Goal: Information Seeking & Learning: Compare options

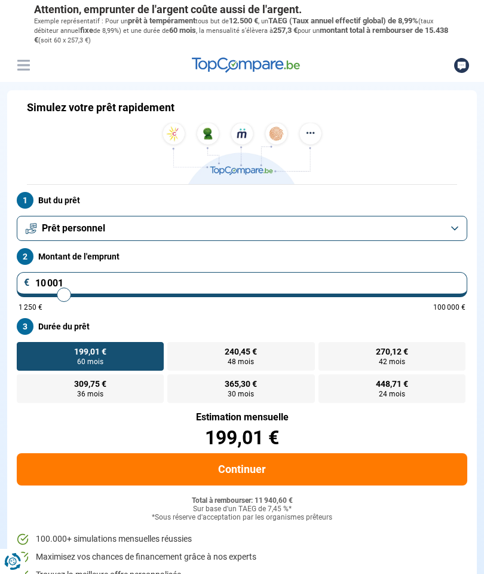
type input "10 250"
type input "10250"
type input "10 000"
type input "10000"
type input "9 750"
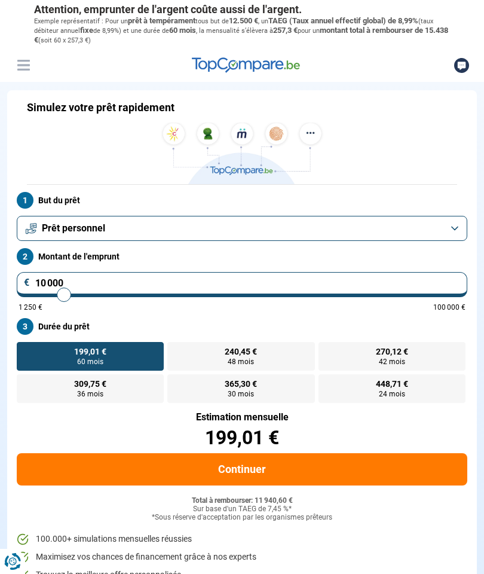
type input "9750"
type input "9 500"
type input "9500"
type input "9 000"
type input "9000"
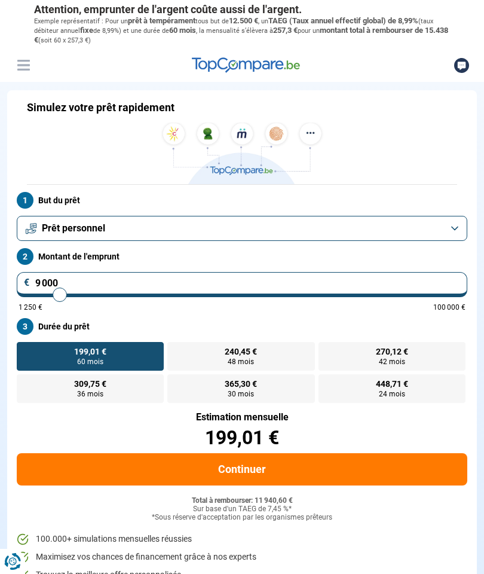
type input "8 500"
type input "8500"
type input "7 750"
type input "7750"
type input "7 250"
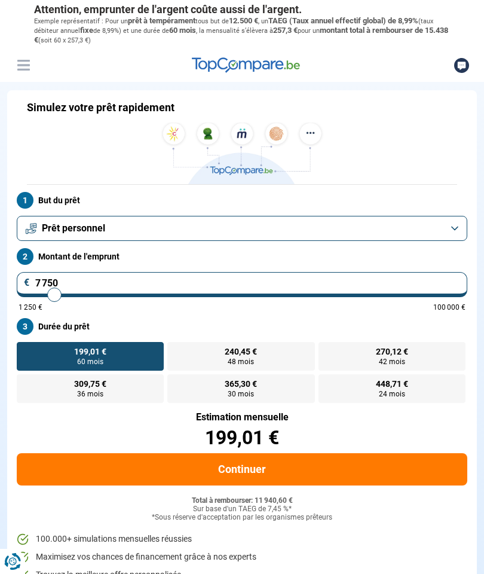
type input "7250"
type input "6 250"
type input "6250"
type input "5 750"
type input "5750"
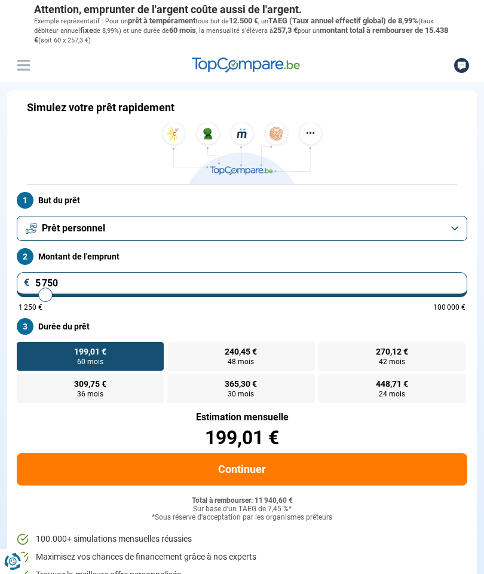
type input "4 750"
type input "4750"
type input "4 000"
type input "4000"
type input "3 250"
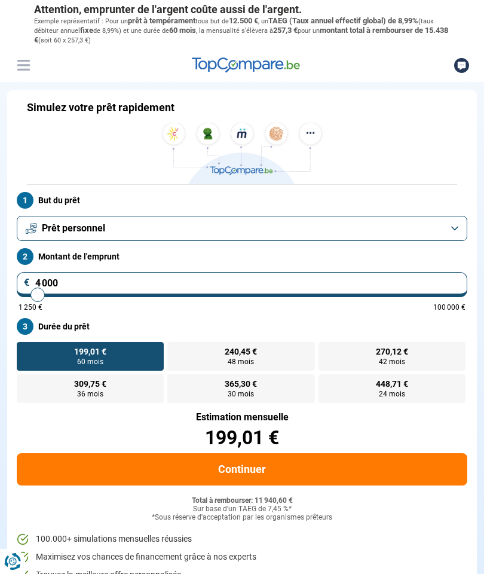
type input "3250"
type input "2 750"
type input "2750"
type input "2 500"
type input "2500"
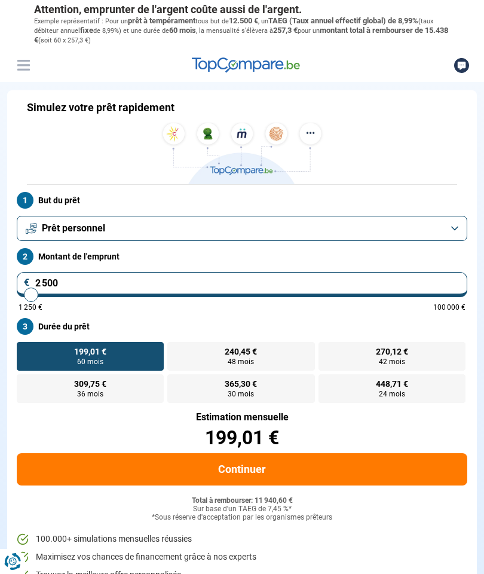
type input "2 250"
type input "2250"
type input "2 000"
type input "2000"
type input "1 500"
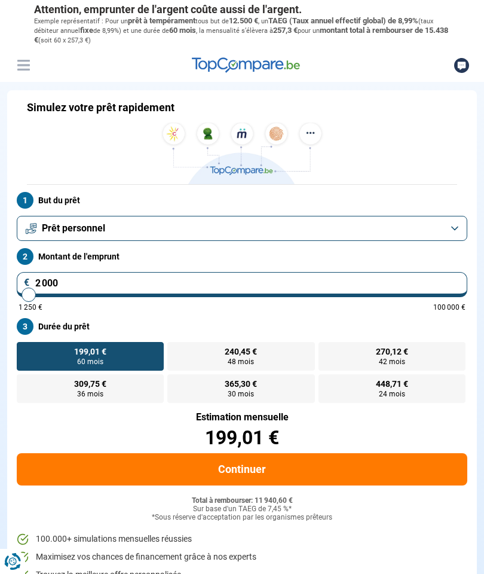
type input "1500"
type input "1 250"
type input "1250"
type input "1 500"
type input "1500"
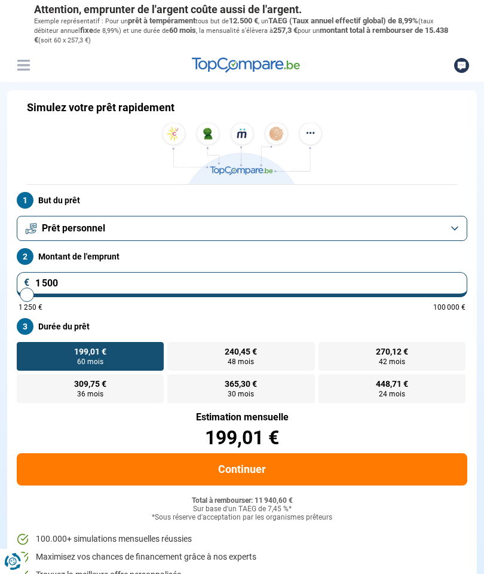
type input "2 000"
type input "2000"
type input "2 250"
type input "2250"
type input "2 500"
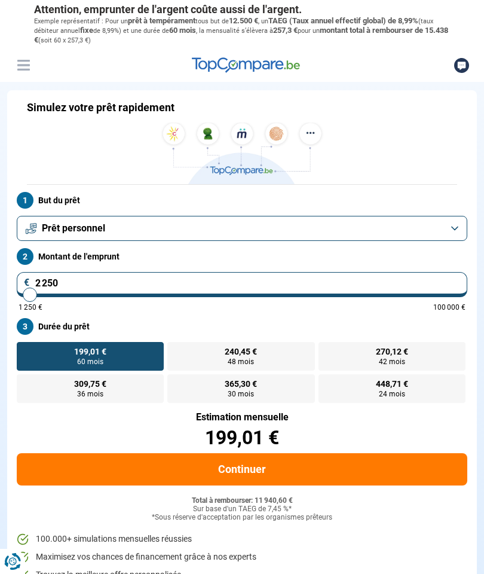
type input "2500"
type input "2 750"
type input "2750"
type input "3 000"
type input "3000"
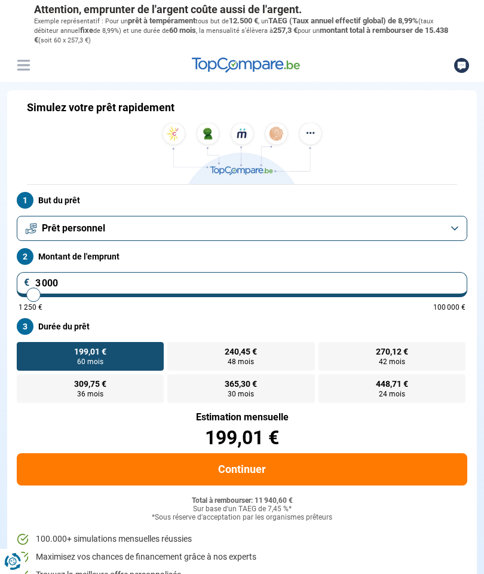
type input "3 500"
type input "3500"
type input "3 750"
type input "3750"
type input "4 000"
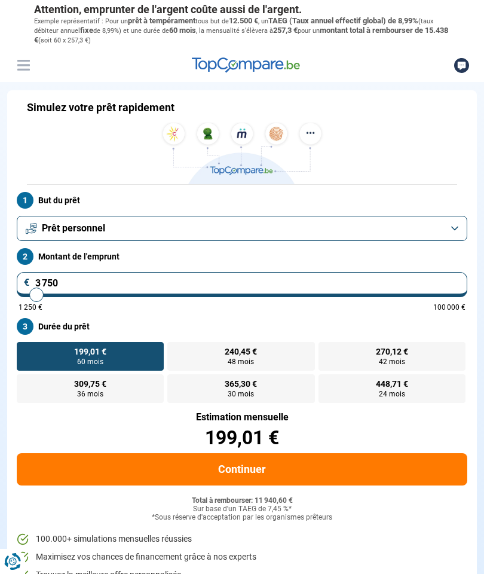
type input "4000"
type input "4 250"
type input "4250"
type input "4 500"
type input "4500"
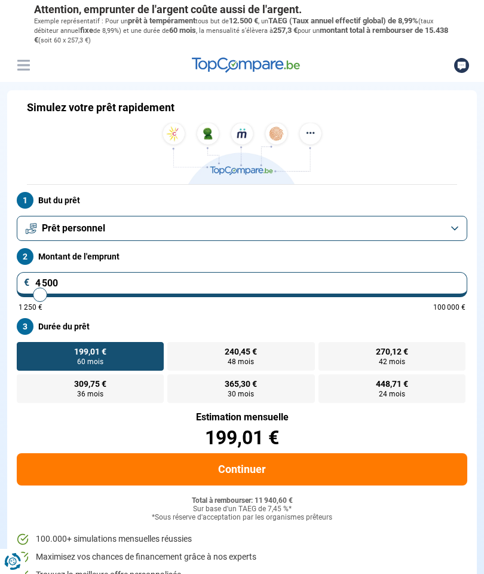
type input "4 750"
type input "4750"
type input "5 000"
type input "5000"
type input "5 250"
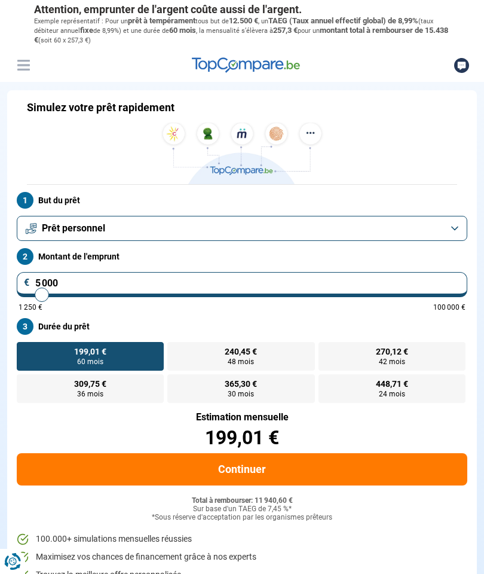
type input "5250"
type input "5 500"
type input "5500"
type input "5 750"
type input "5750"
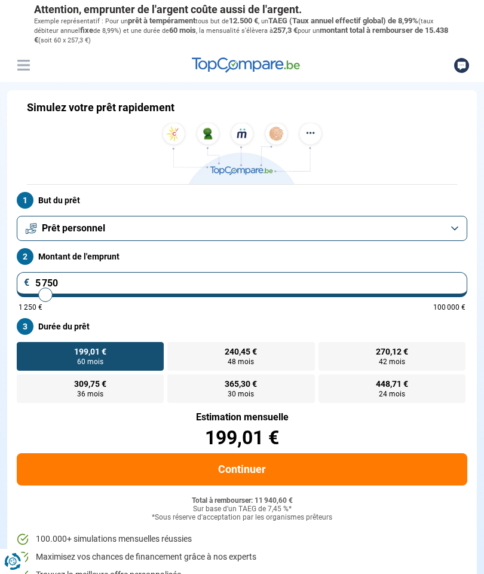
type input "6 000"
type input "6000"
type input "6 250"
type input "6250"
type input "6 500"
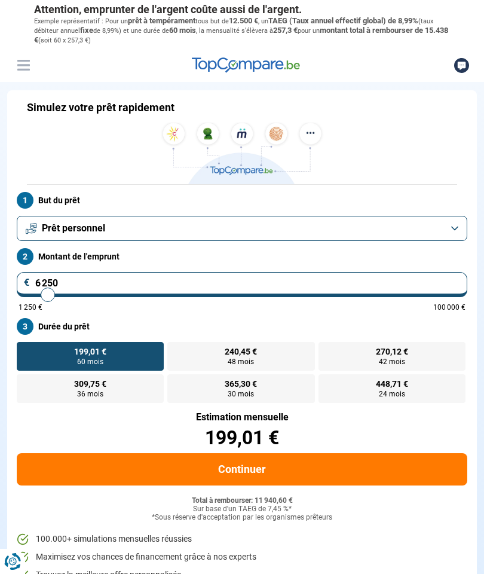
type input "6500"
type input "6 250"
type input "6250"
type input "6 000"
type input "6000"
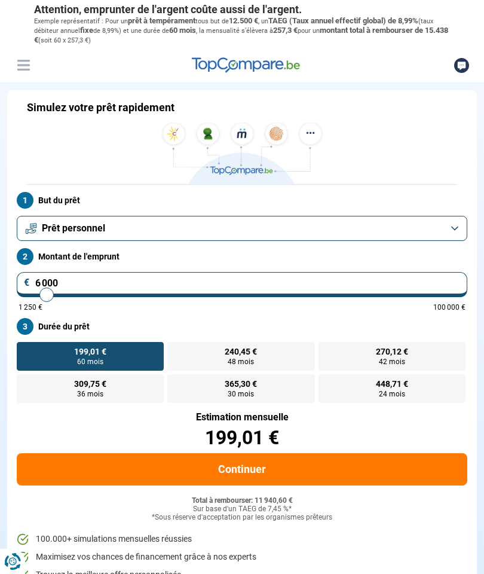
type input "5 750"
type input "5750"
type input "5 500"
type input "5500"
type input "5 250"
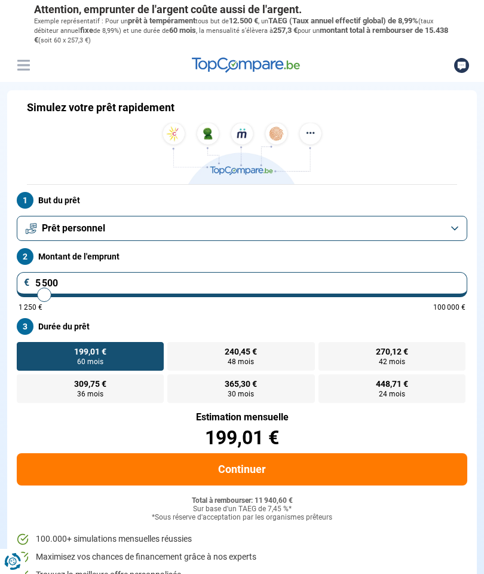
type input "5250"
type input "5 000"
type input "5000"
type input "4 750"
type input "4750"
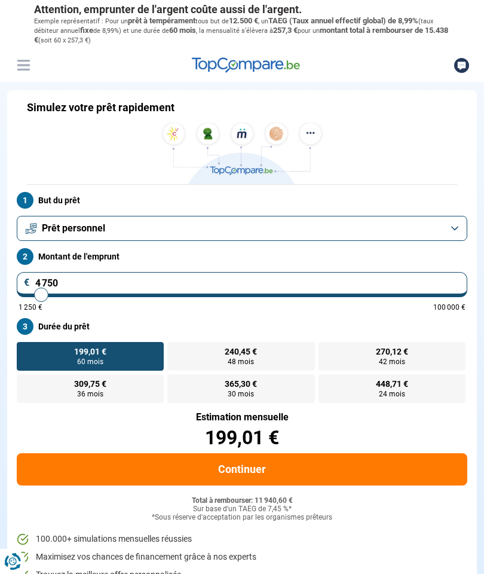
type input "5 000"
type input "5000"
type input "5 250"
type input "5250"
type input "5 500"
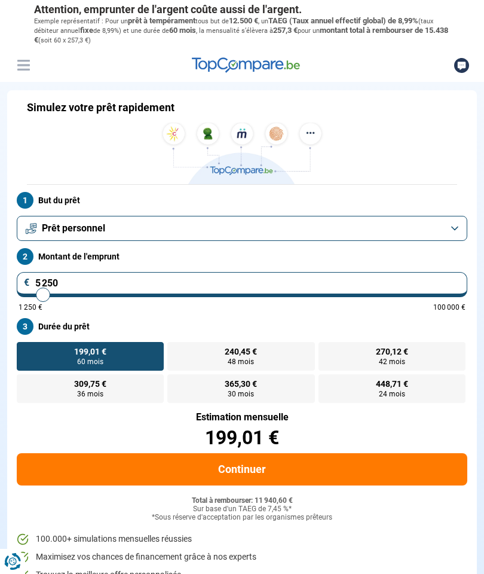
type input "5500"
type input "5 250"
type input "5250"
type input "5 000"
type input "5000"
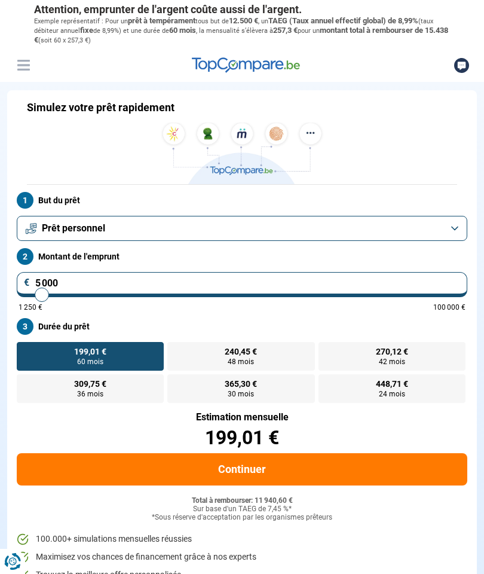
type input "4 750"
type input "4750"
type input "5 000"
type input "5000"
type input "5 250"
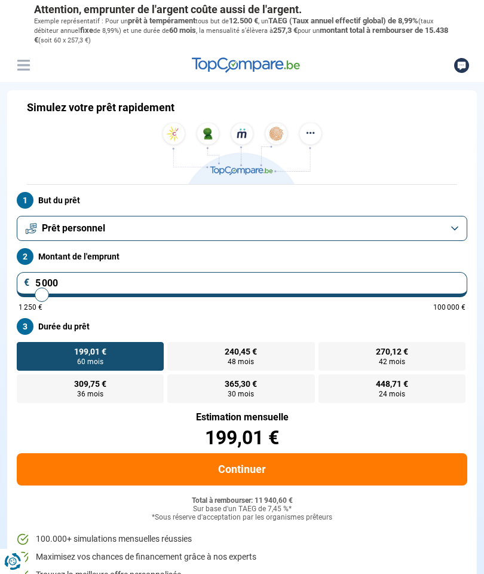
type input "5250"
type input "5 000"
type input "5000"
type input "4 750"
type input "4750"
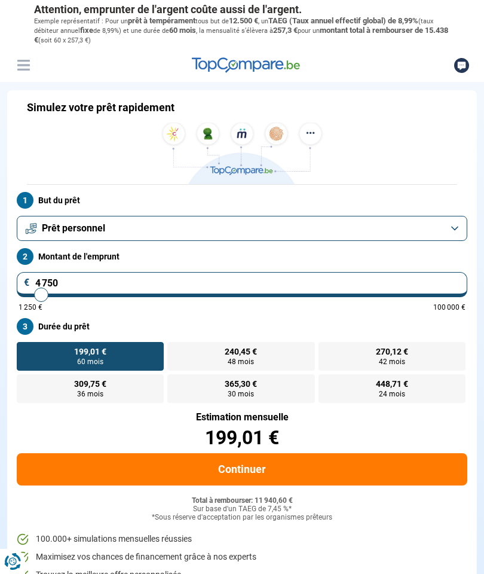
type input "5 000"
type input "5000"
type input "5 250"
type input "5250"
type input "5 000"
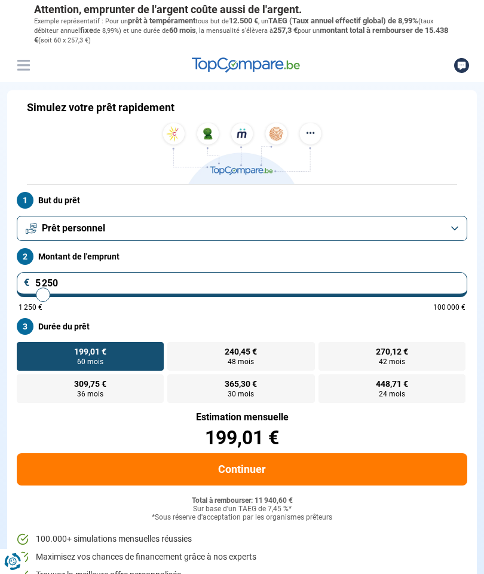
type input "5000"
type input "4 750"
type input "4750"
type input "5 000"
type input "5000"
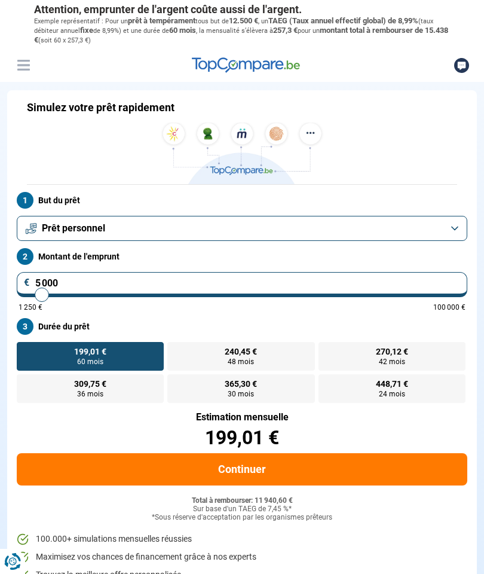
type input "5 250"
type input "5250"
type input "5 000"
type input "5000"
type input "4 750"
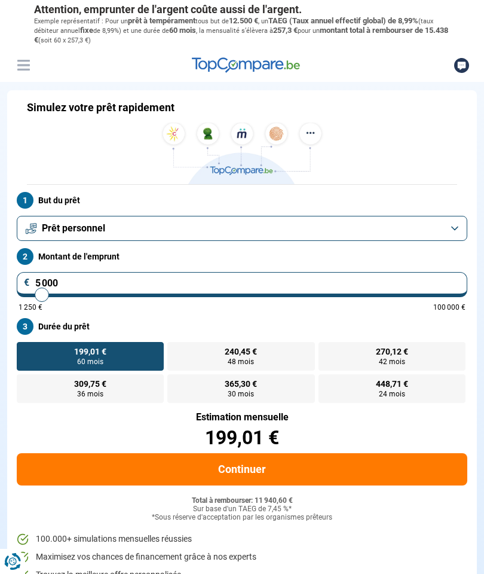
type input "4750"
type input "5 000"
type input "5000"
type input "5 250"
type input "5250"
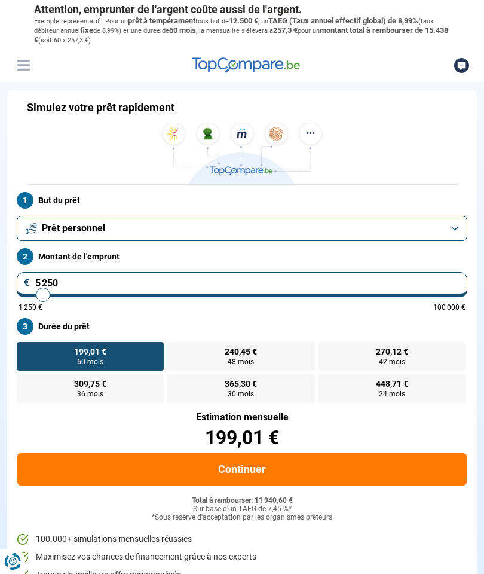
type input "5 000"
type input "5000"
type input "4 750"
type input "4750"
type input "5 000"
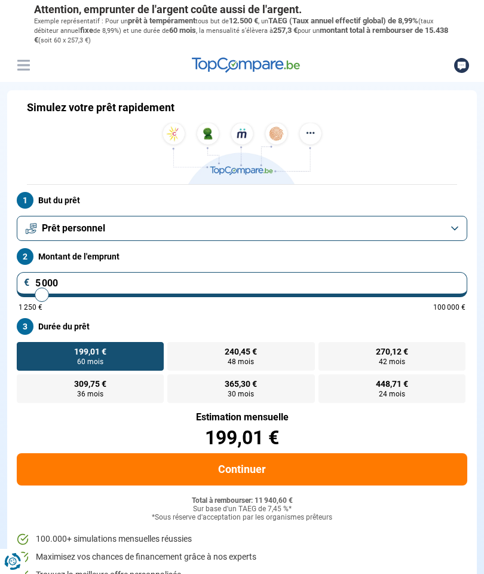
type input "5000"
radio input "true"
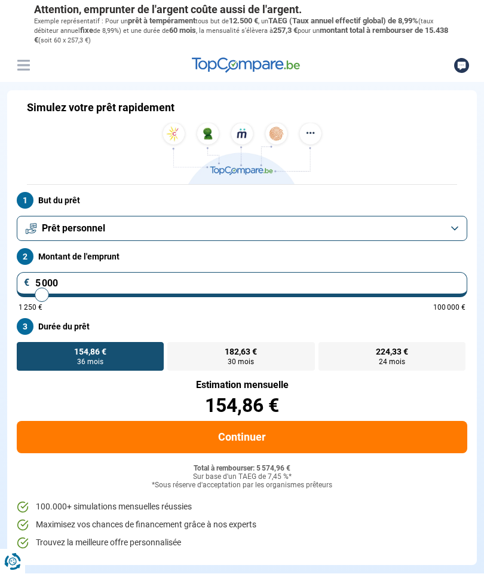
click at [322, 432] on button "Continuer" at bounding box center [242, 437] width 451 height 32
click at [458, 227] on button "Prêt personnel" at bounding box center [242, 228] width 451 height 25
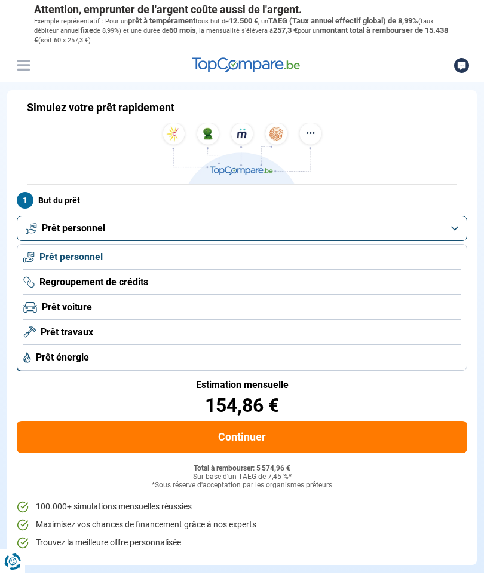
click at [90, 331] on span "Prêt travaux" at bounding box center [67, 332] width 53 height 13
